Goal: Task Accomplishment & Management: Manage account settings

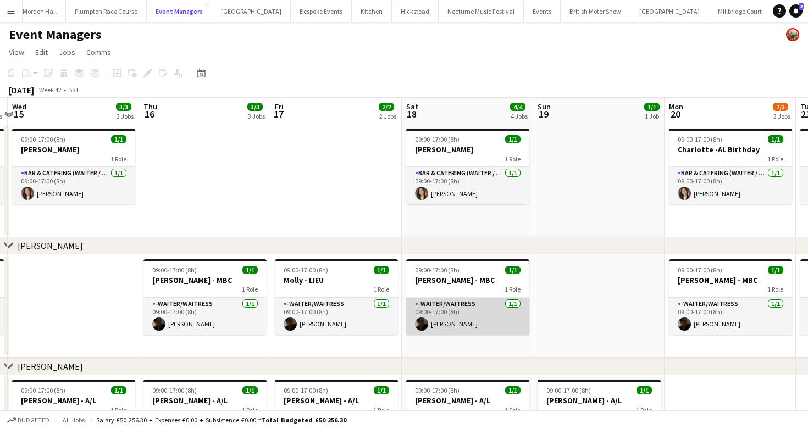
scroll to position [0, 232]
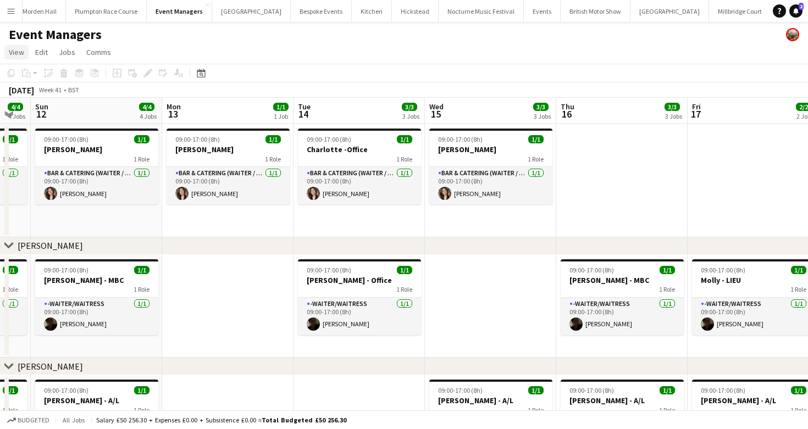
click at [18, 52] on span "View" at bounding box center [16, 52] width 15 height 10
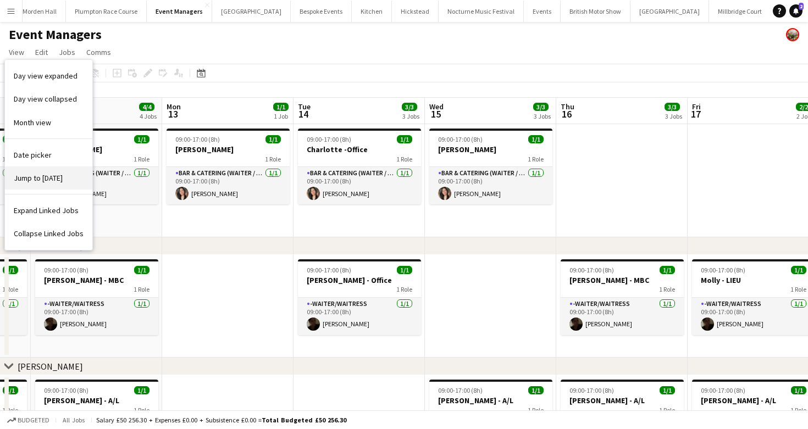
click at [47, 183] on span "Jump to [DATE]" at bounding box center [38, 178] width 49 height 10
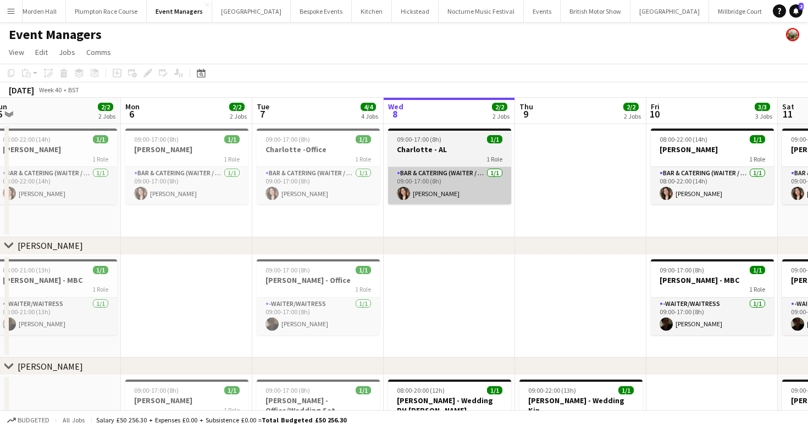
scroll to position [0, 256]
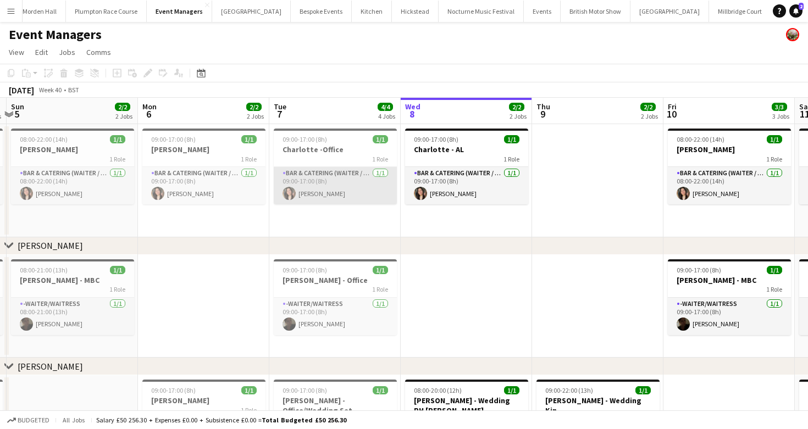
click at [361, 177] on app-card-role "Bar & Catering (Waiter / waitress) [DATE] 09:00-17:00 (8h) [PERSON_NAME]" at bounding box center [335, 185] width 123 height 37
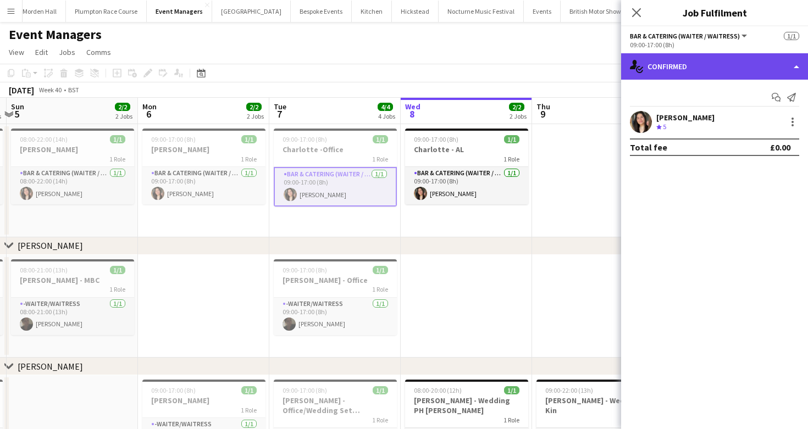
click at [742, 79] on div "single-neutral-actions-check-2 Confirmed" at bounding box center [714, 66] width 187 height 26
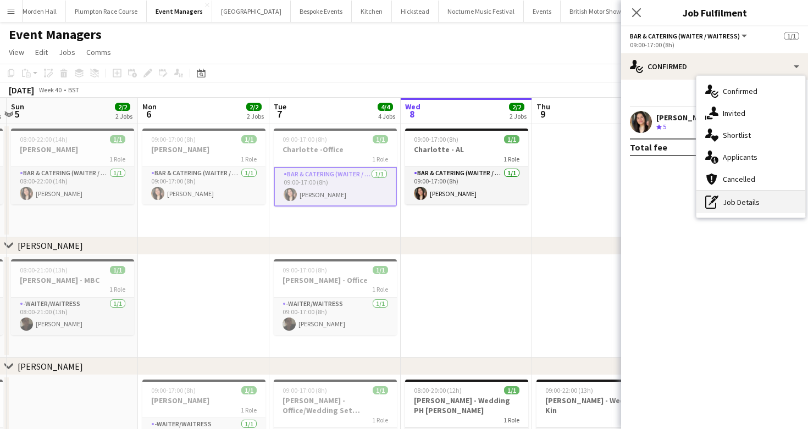
click at [742, 195] on div "pen-write Job Details" at bounding box center [751, 202] width 109 height 22
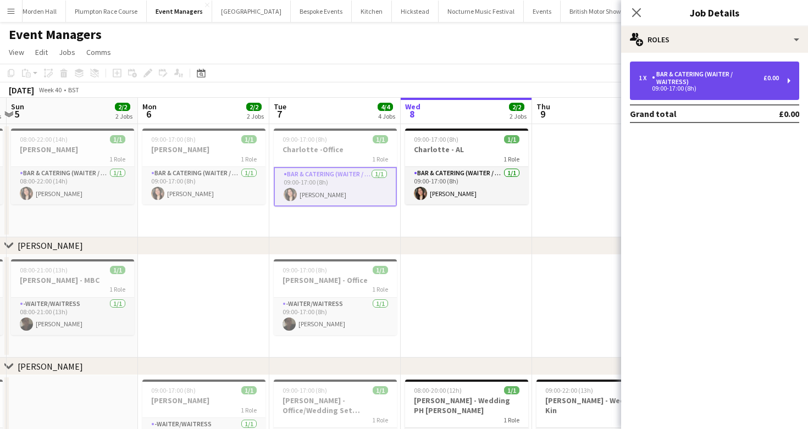
click at [696, 65] on div "1 x Bar & Catering (Waiter / waitress) £0.00 09:00-17:00 (8h)" at bounding box center [714, 81] width 169 height 38
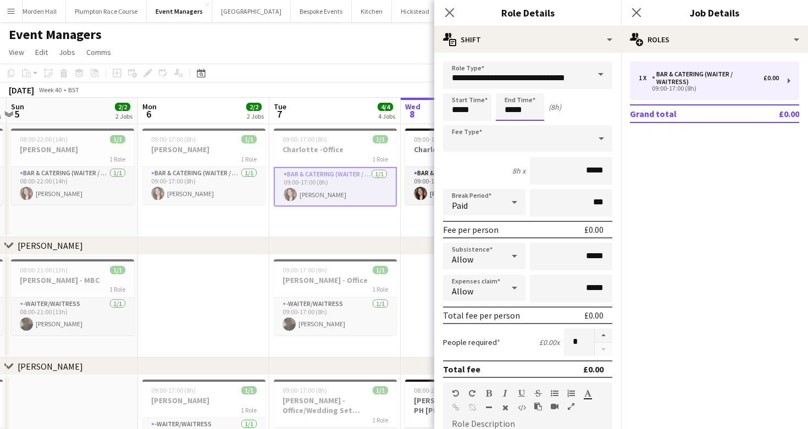
click at [522, 103] on body "Menu Boards Boards Boards All jobs Status Workforce Workforce My Workforce Recr…" at bounding box center [404, 319] width 808 height 638
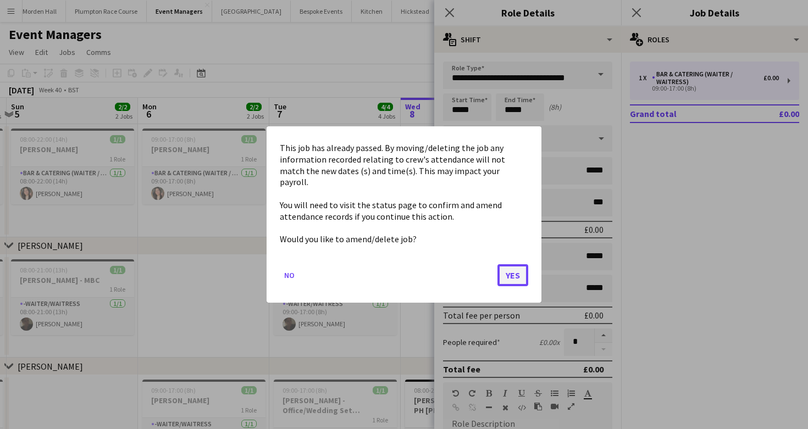
click at [508, 280] on button "Yes" at bounding box center [513, 276] width 31 height 22
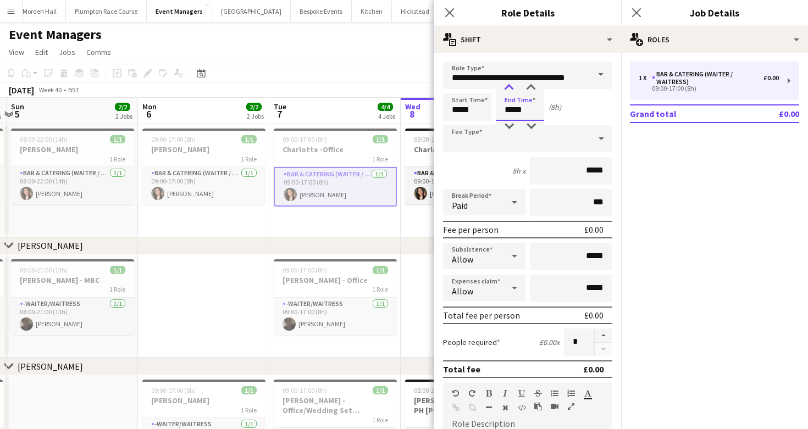
type input "*****"
click at [510, 88] on div at bounding box center [509, 87] width 22 height 11
click at [417, 76] on app-toolbar "Copy Paste Paste Command V Paste with crew Command Shift V Paste linked Job [GE…" at bounding box center [404, 73] width 808 height 19
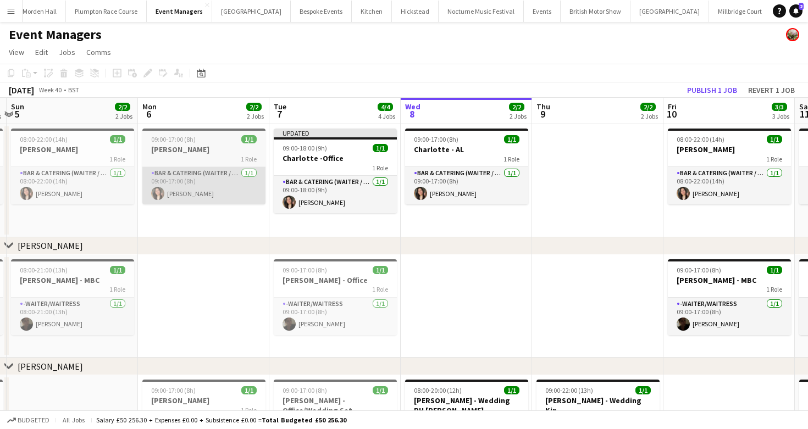
click at [221, 196] on app-card-role "Bar & Catering (Waiter / waitress) [DATE] 09:00-17:00 (8h) [PERSON_NAME]" at bounding box center [203, 185] width 123 height 37
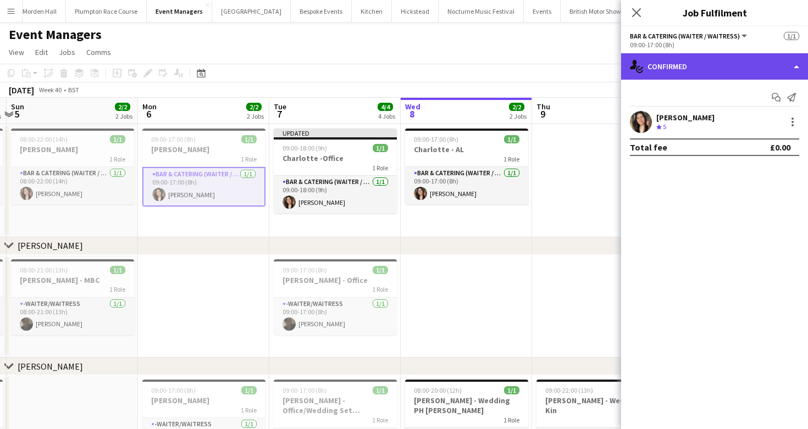
click at [719, 65] on div "single-neutral-actions-check-2 Confirmed" at bounding box center [714, 66] width 187 height 26
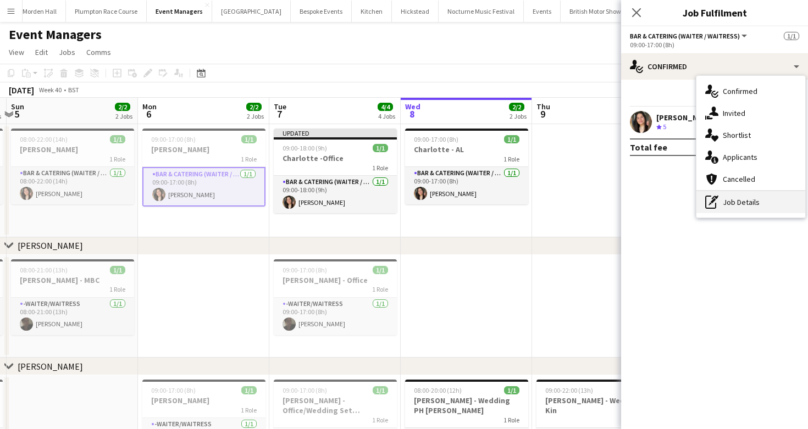
click at [730, 213] on div "pen-write Job Details" at bounding box center [751, 202] width 109 height 22
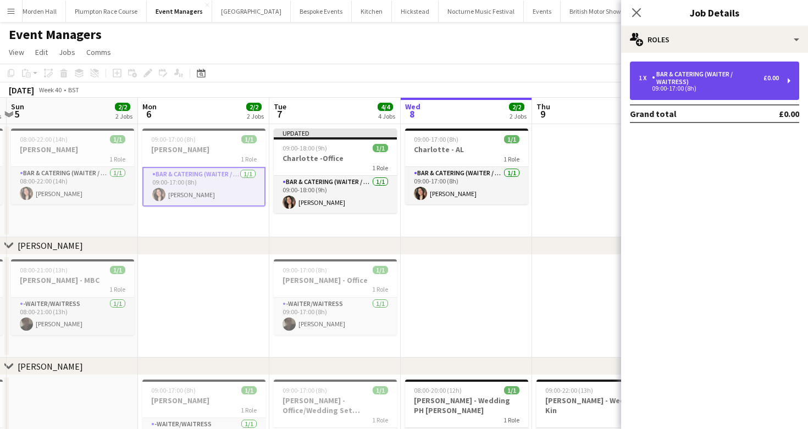
click at [692, 80] on div "Bar & Catering (Waiter / waitress)" at bounding box center [708, 77] width 112 height 15
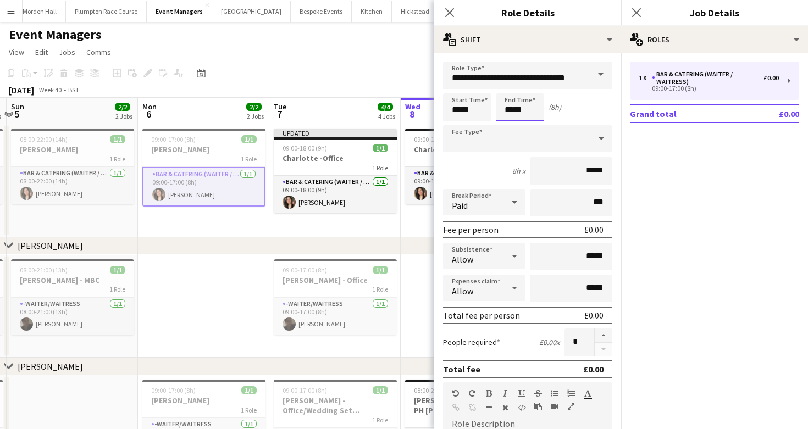
click at [527, 98] on body "Menu Boards Boards Boards All jobs Status Workforce Workforce My Workforce Recr…" at bounding box center [404, 319] width 808 height 638
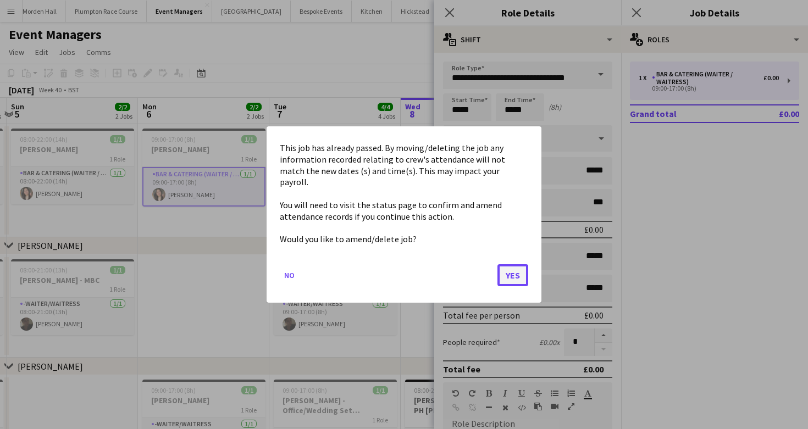
click at [507, 273] on button "Yes" at bounding box center [513, 276] width 31 height 22
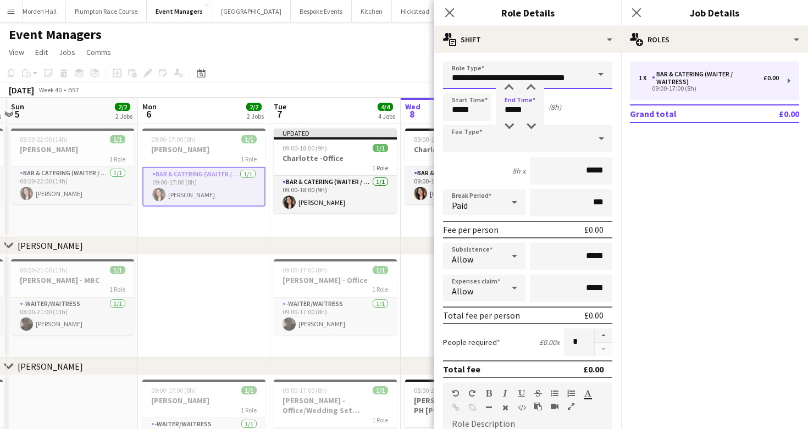
click at [505, 82] on input "**********" at bounding box center [527, 75] width 169 height 27
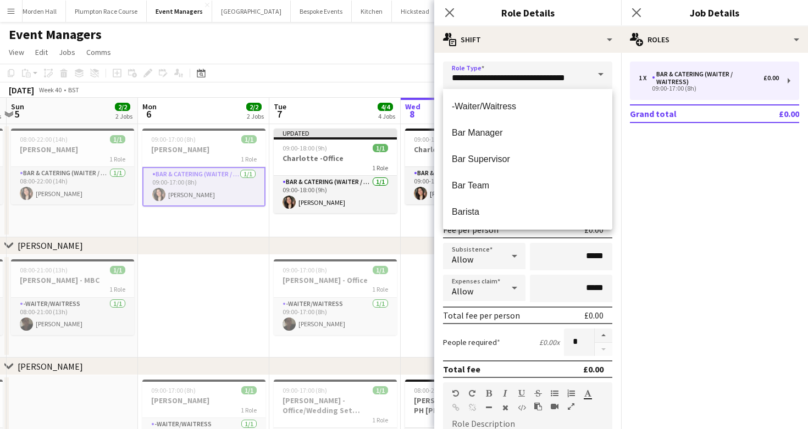
click at [447, 54] on div "**********" at bounding box center [527, 399] width 187 height 692
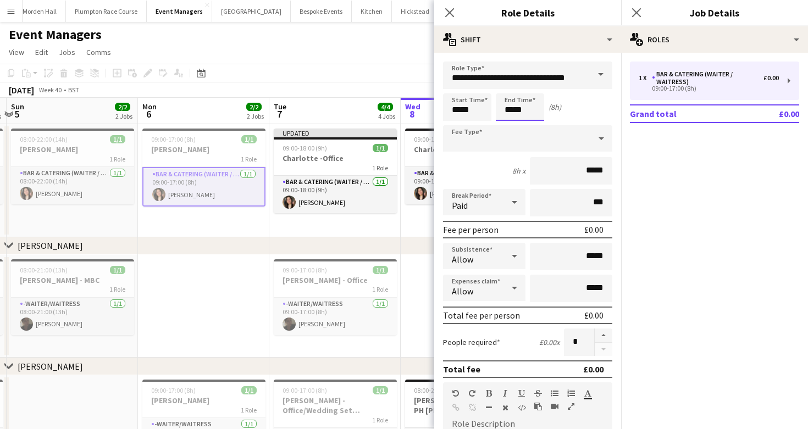
click at [532, 114] on input "*****" at bounding box center [520, 106] width 48 height 27
type input "*****"
click at [507, 92] on div at bounding box center [509, 87] width 22 height 11
click at [266, 102] on app-board-header-date "Mon 6 2/2 2 Jobs" at bounding box center [203, 111] width 131 height 26
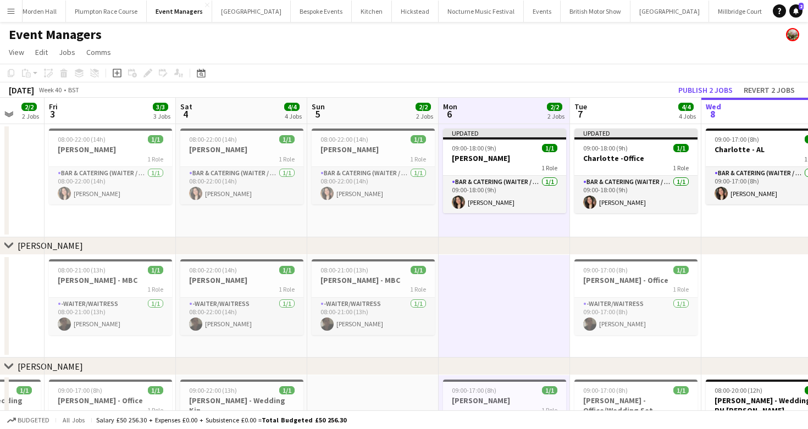
scroll to position [0, 276]
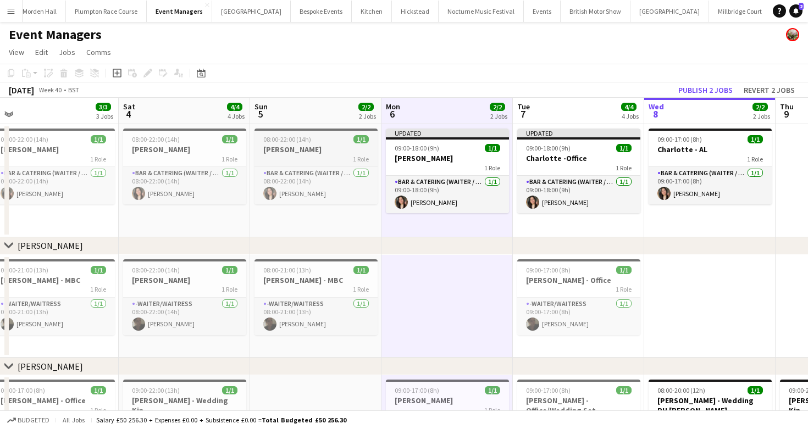
click at [278, 159] on div "1 Role" at bounding box center [316, 159] width 123 height 9
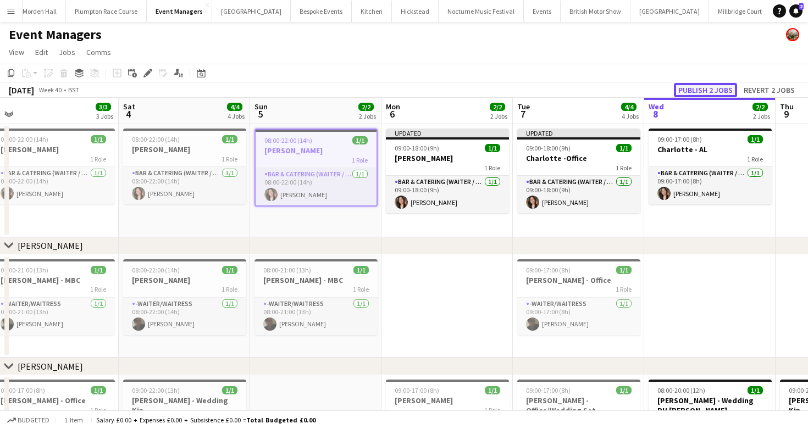
click at [691, 87] on button "Publish 2 jobs" at bounding box center [705, 90] width 63 height 14
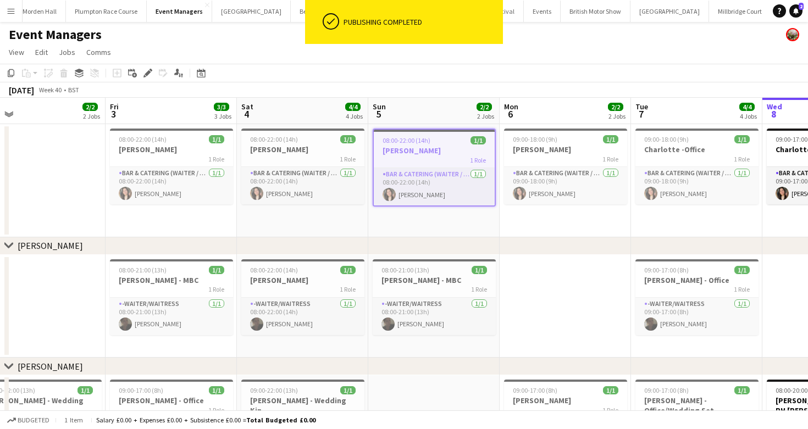
scroll to position [0, 244]
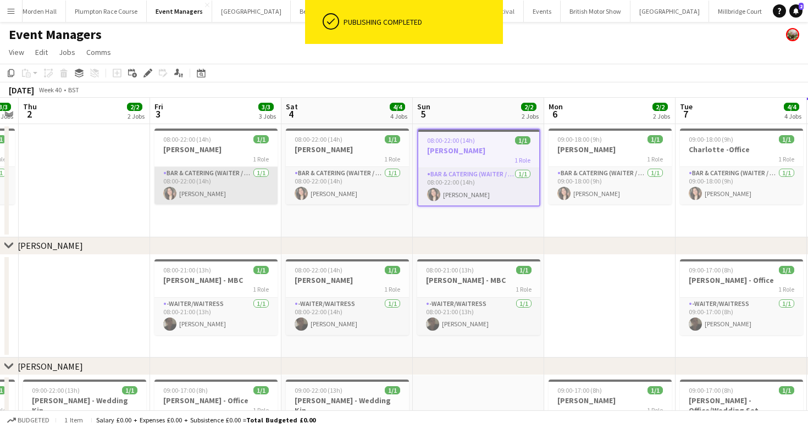
click at [219, 177] on app-card-role "Bar & Catering (Waiter / waitress) [DATE] 08:00-22:00 (14h) [PERSON_NAME]" at bounding box center [216, 185] width 123 height 37
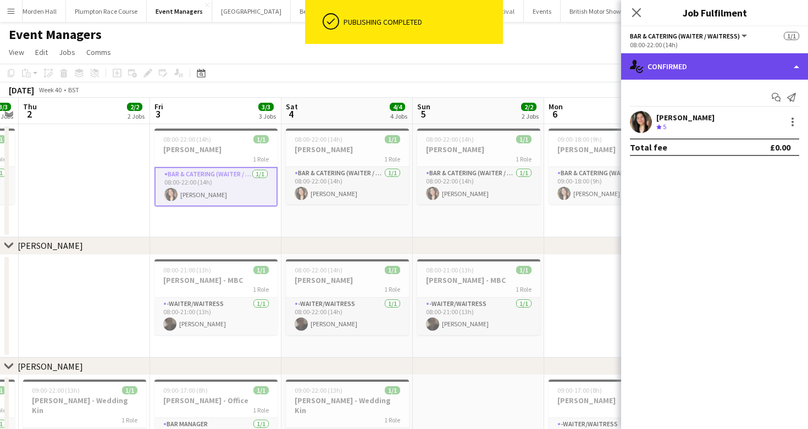
click at [669, 57] on div "single-neutral-actions-check-2 Confirmed" at bounding box center [714, 66] width 187 height 26
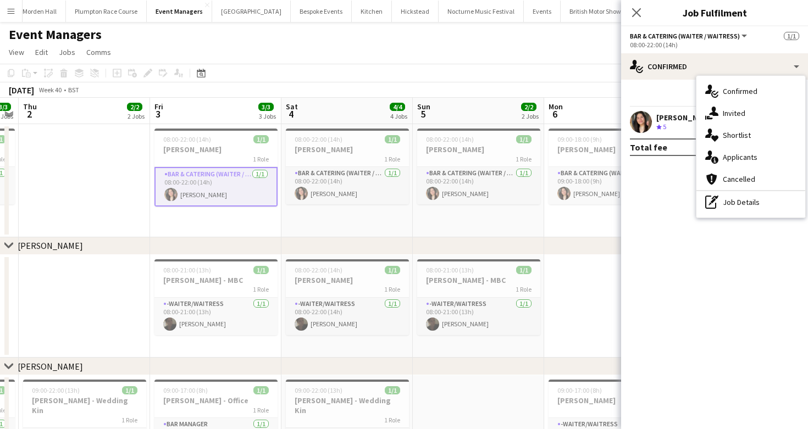
click at [527, 63] on app-page-menu "View Day view expanded Day view collapsed Month view Date picker Jump to [DATE]…" at bounding box center [404, 53] width 808 height 21
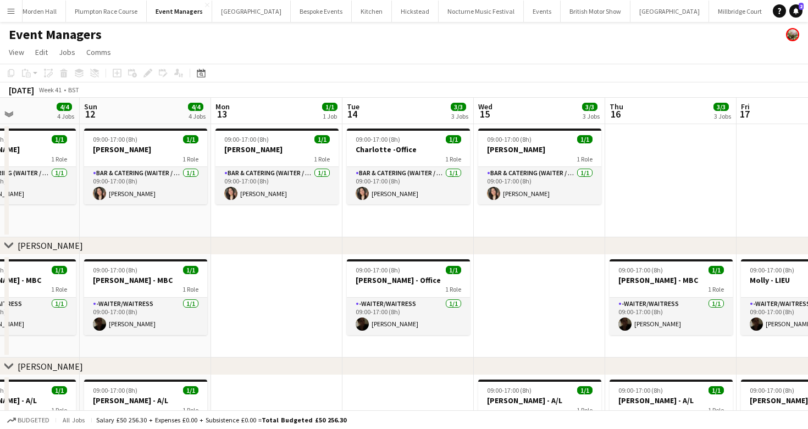
scroll to position [0, 236]
